Goal: Communication & Community: Answer question/provide support

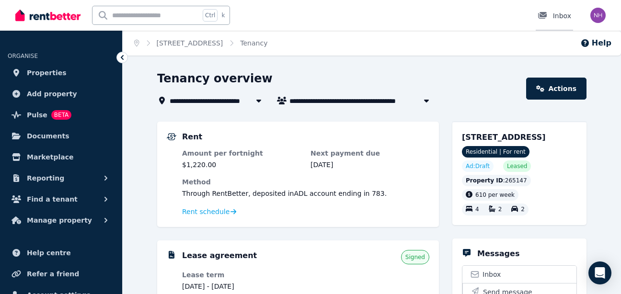
click at [558, 15] on div "Inbox" at bounding box center [555, 16] width 34 height 10
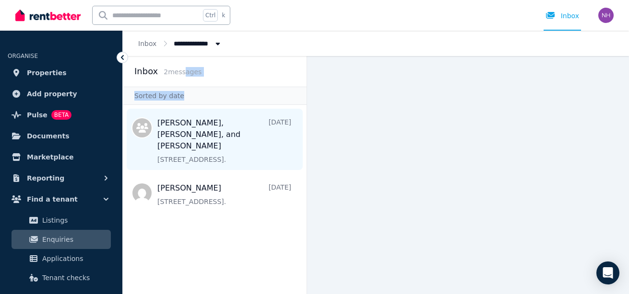
drag, startPoint x: 180, startPoint y: 72, endPoint x: 178, endPoint y: 129, distance: 56.6
click at [178, 129] on aside "Inbox 2 message s Sorted by date [PERSON_NAME], [PERSON_NAME], and [PERSON_NAME…" at bounding box center [215, 175] width 184 height 238
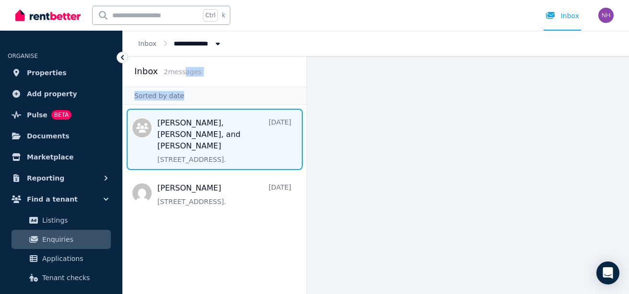
click at [178, 129] on span "Message list" at bounding box center [215, 139] width 184 height 61
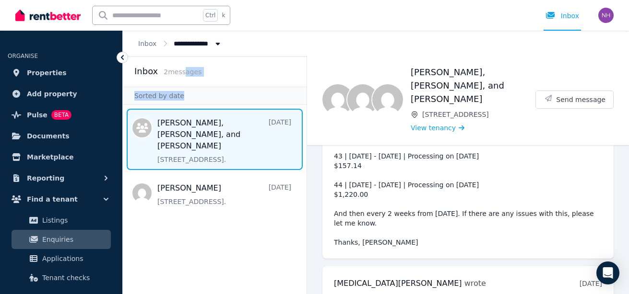
scroll to position [702, 0]
